Goal: Check status: Check status

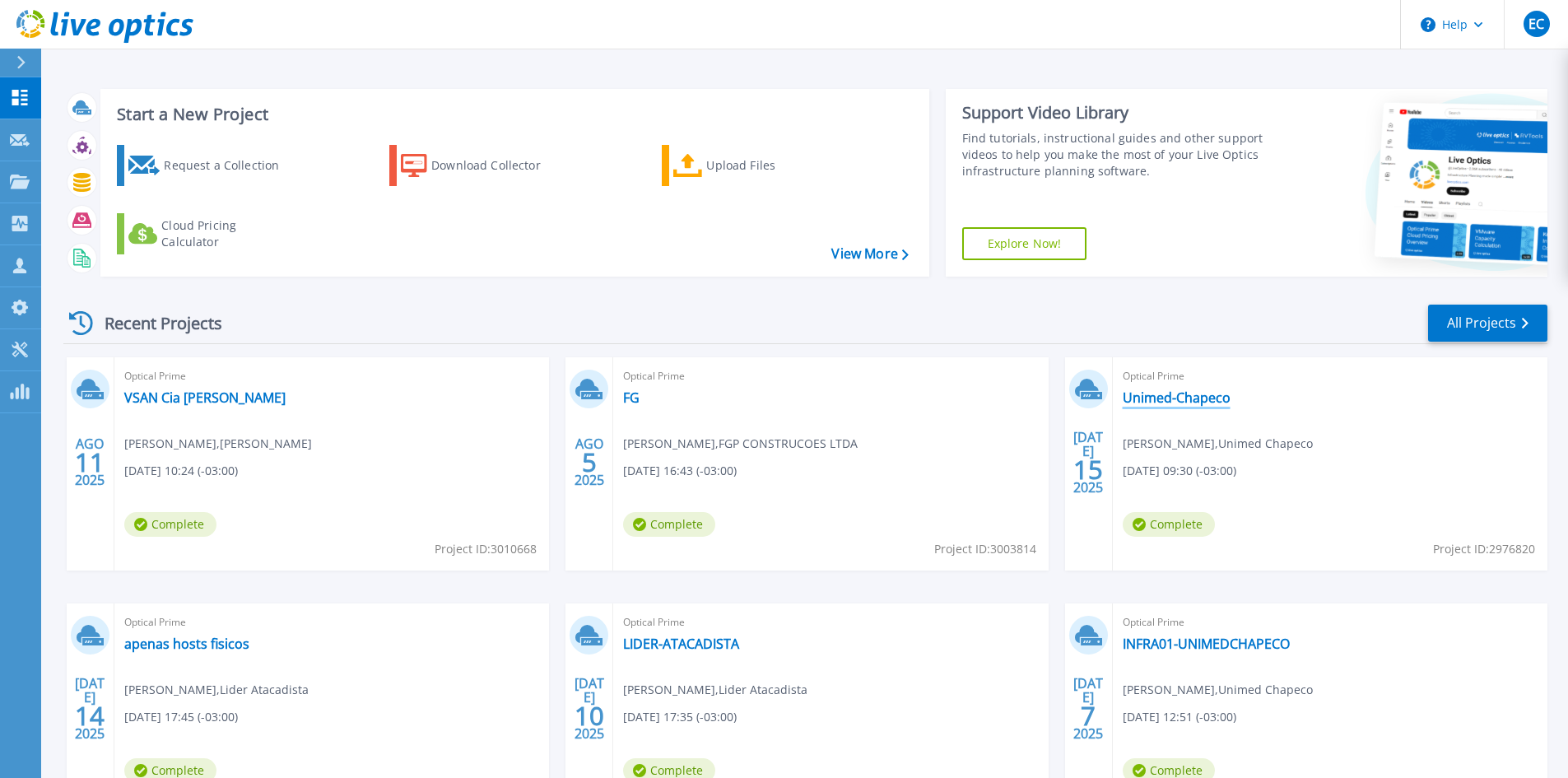
drag, startPoint x: 1183, startPoint y: 399, endPoint x: 1137, endPoint y: 400, distance: 46.0
click at [1183, 399] on link "Unimed-Chapeco" at bounding box center [1177, 397] width 108 height 17
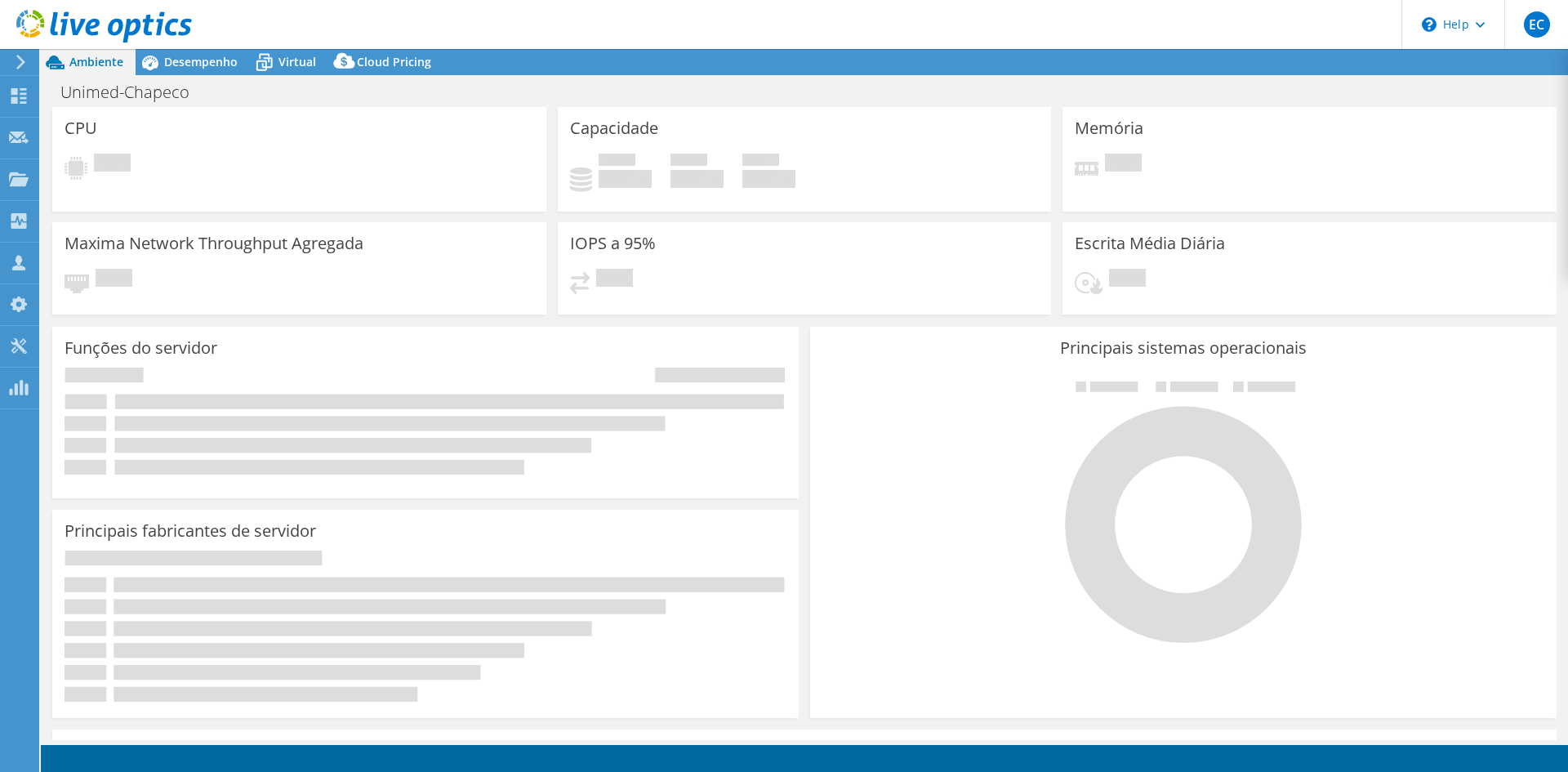
select select "USD"
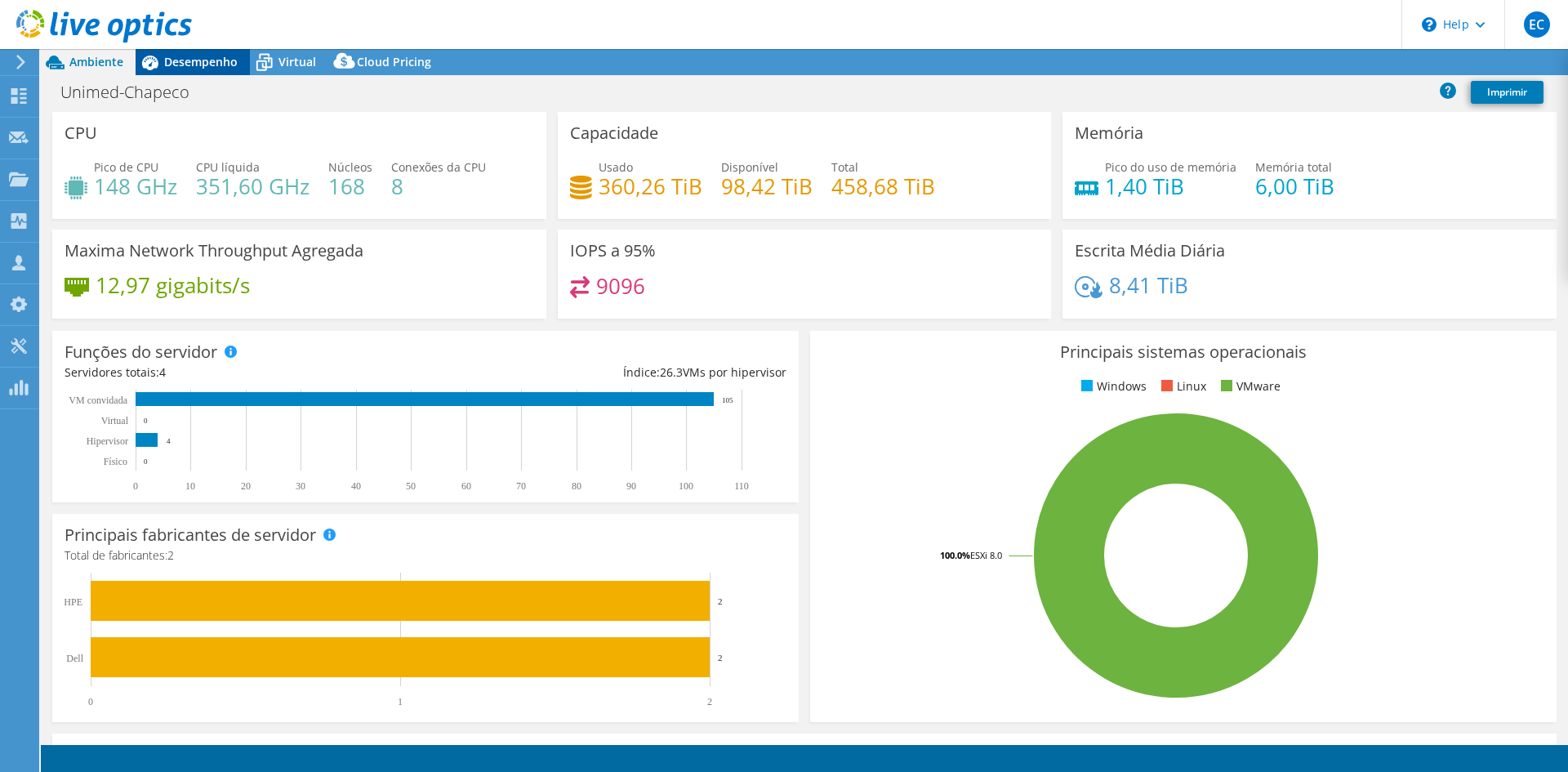
click at [224, 67] on span "Desempenho" at bounding box center [201, 62] width 74 height 16
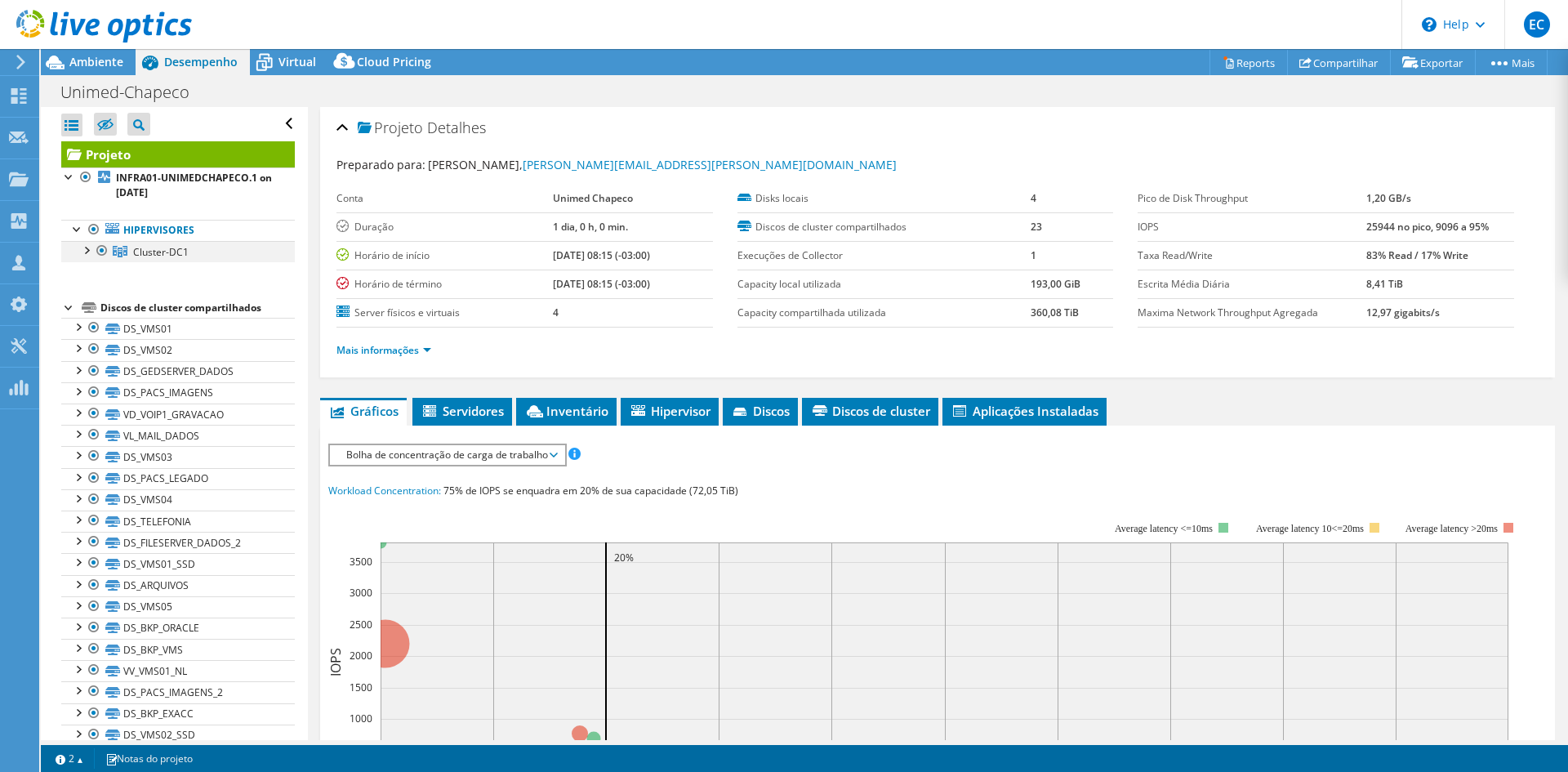
click at [89, 248] on div at bounding box center [86, 249] width 17 height 17
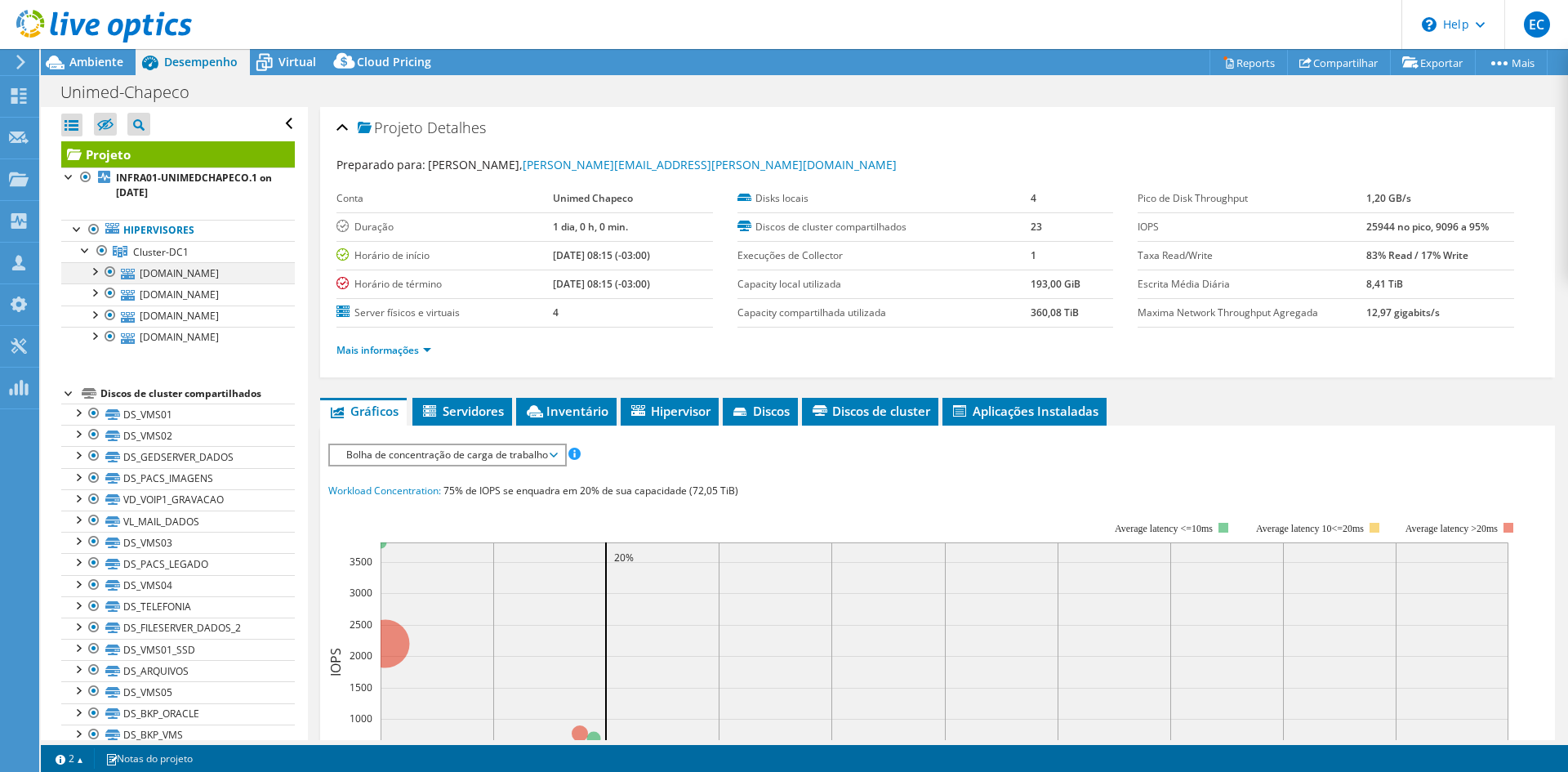
click at [90, 278] on div at bounding box center [94, 270] width 17 height 17
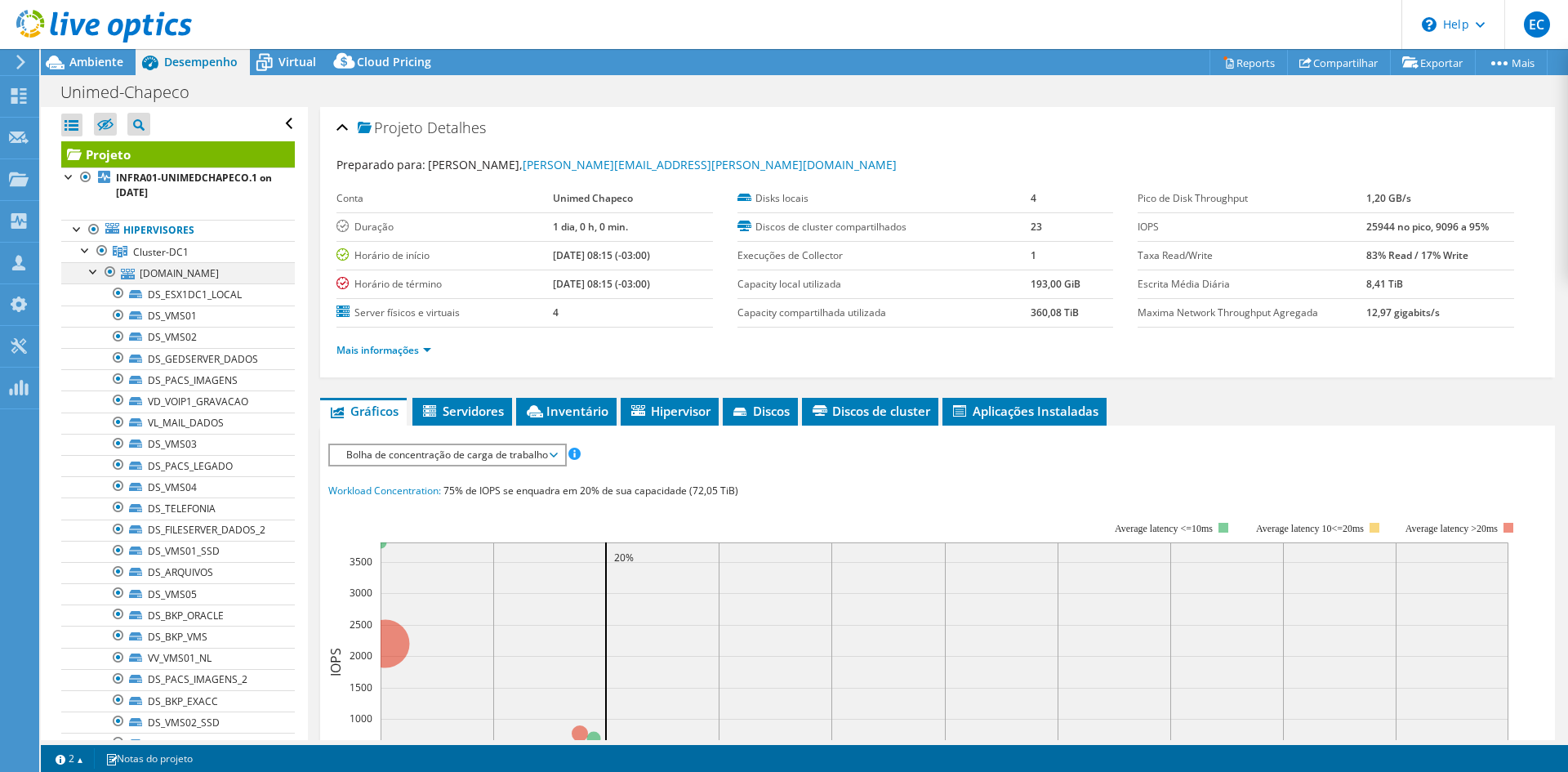
click at [94, 273] on div at bounding box center [94, 270] width 17 height 17
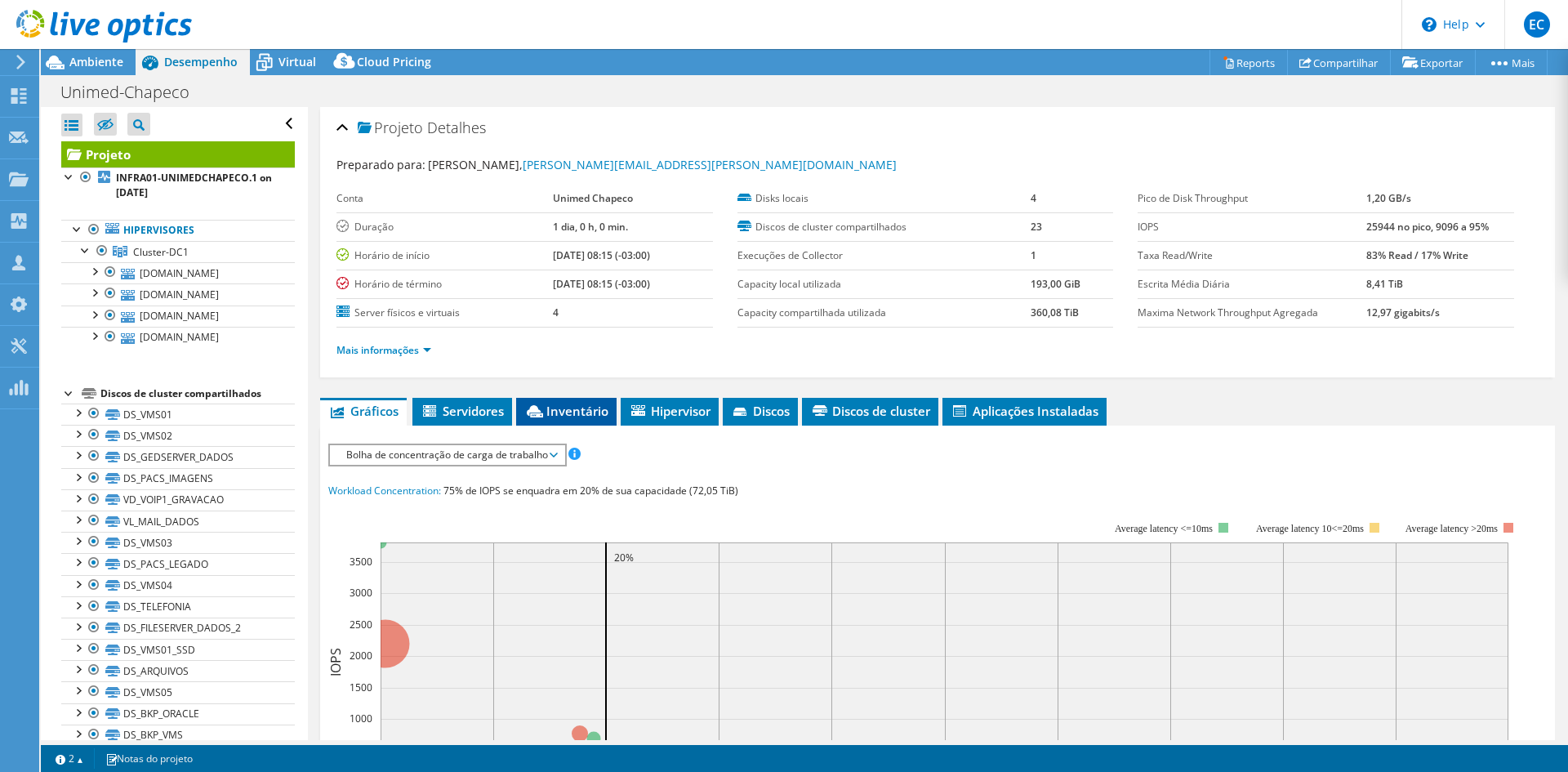
scroll to position [82, 0]
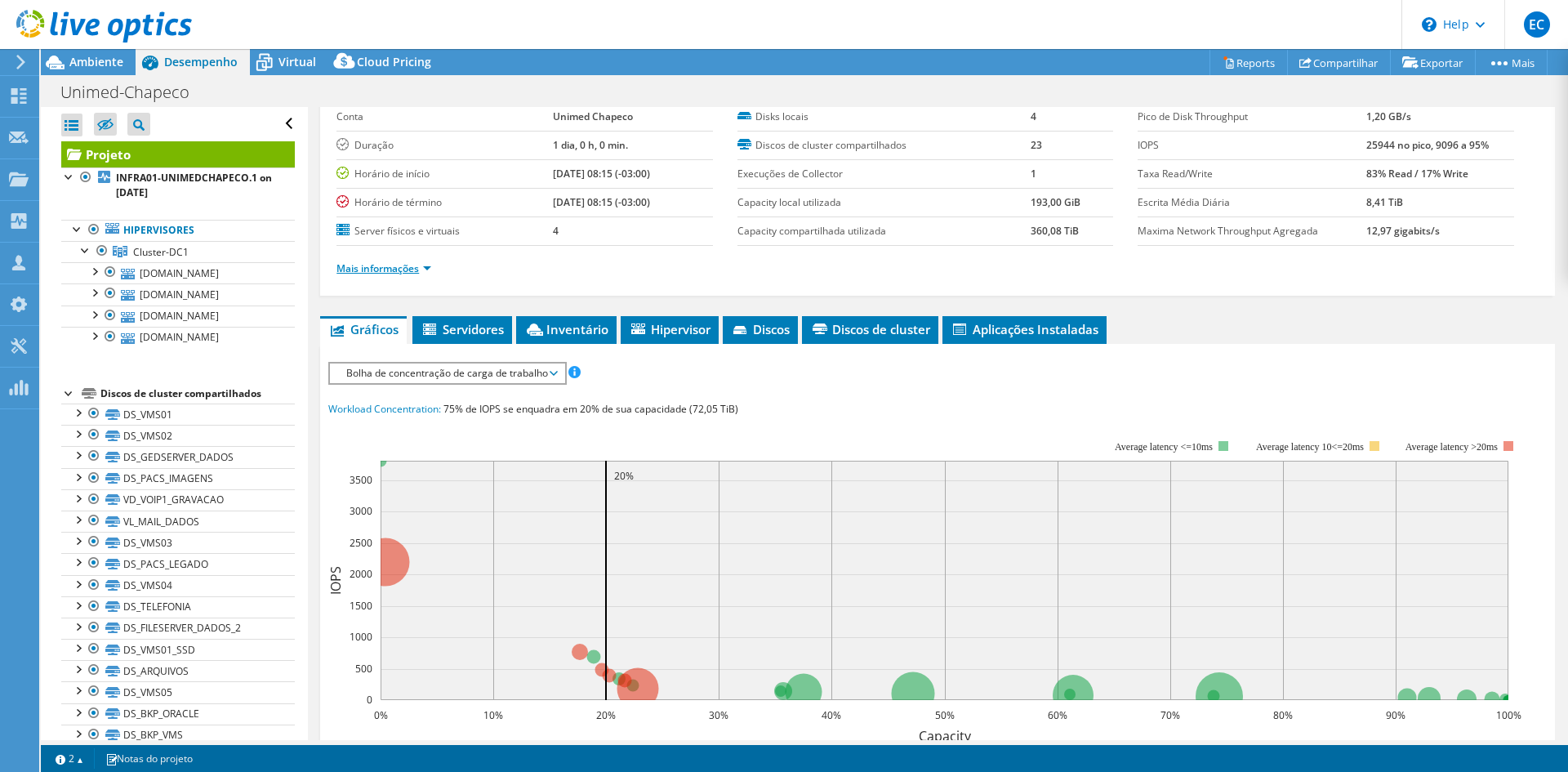
click at [410, 268] on link "Mais informações" at bounding box center [384, 268] width 94 height 14
